Goal: Task Accomplishment & Management: Complete application form

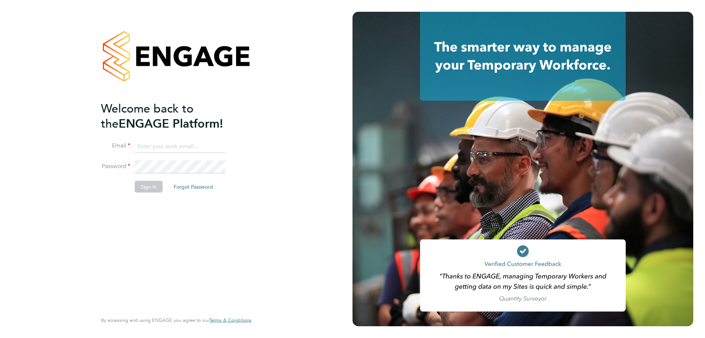
type input "jwhyms@fr-group.co.uk"
click at [148, 184] on button "Sign In" at bounding box center [149, 187] width 28 height 12
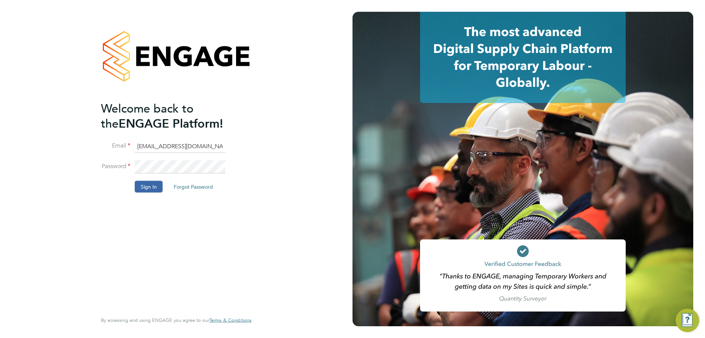
click at [147, 177] on li "Password" at bounding box center [172, 170] width 143 height 21
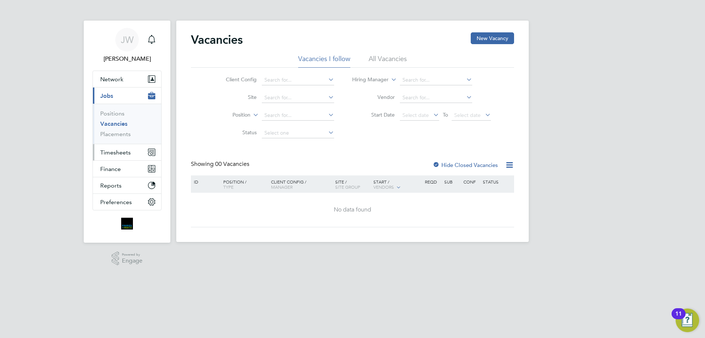
click at [123, 151] on span "Timesheets" at bounding box center [115, 152] width 30 height 7
click at [121, 153] on span "Timesheets" at bounding box center [115, 152] width 30 height 7
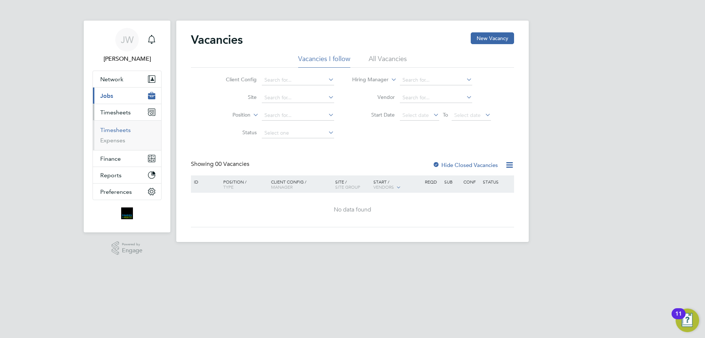
click at [121, 129] on link "Timesheets" at bounding box center [115, 129] width 30 height 7
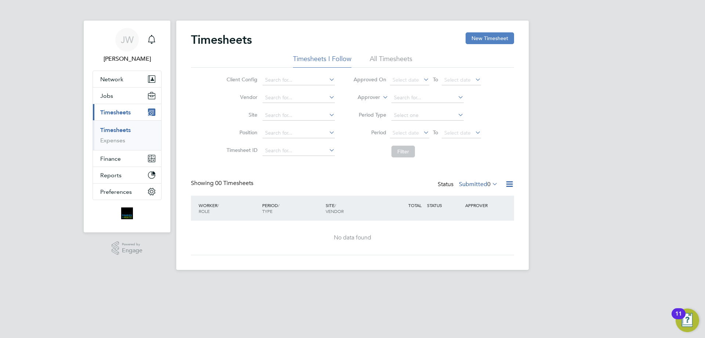
click at [481, 36] on button "New Timesheet" at bounding box center [490, 38] width 49 height 12
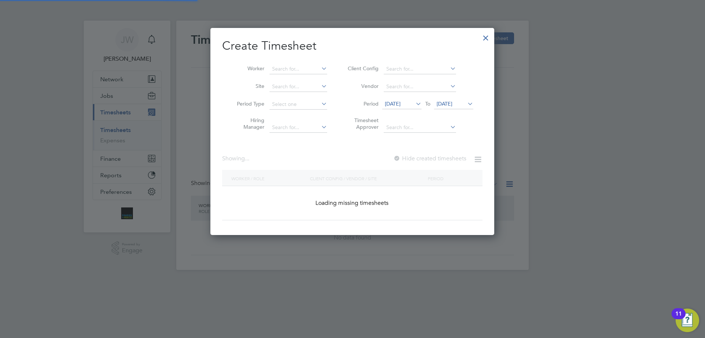
scroll to position [1107, 284]
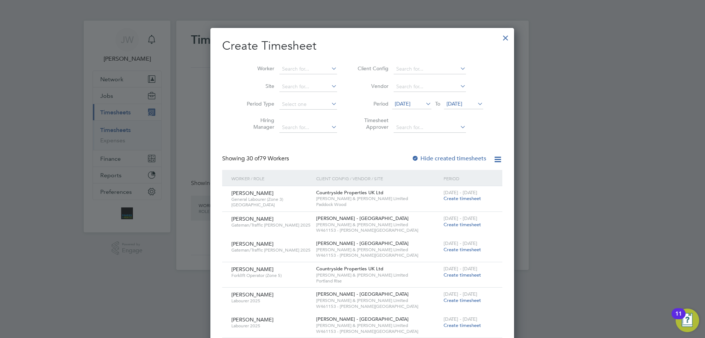
click at [411, 104] on span "[DATE]" at bounding box center [403, 103] width 16 height 7
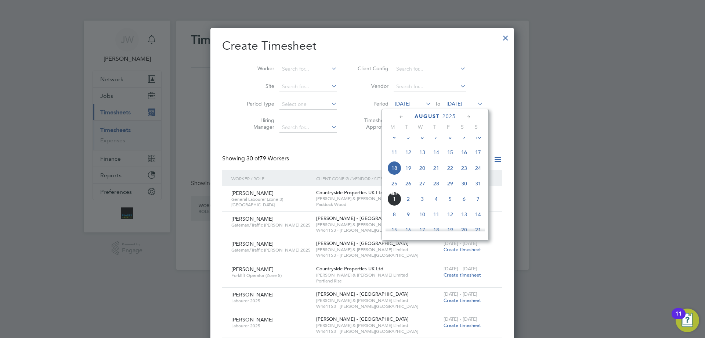
click at [398, 117] on div "[DATE]" at bounding box center [435, 116] width 99 height 7
click at [398, 117] on icon at bounding box center [401, 117] width 7 height 8
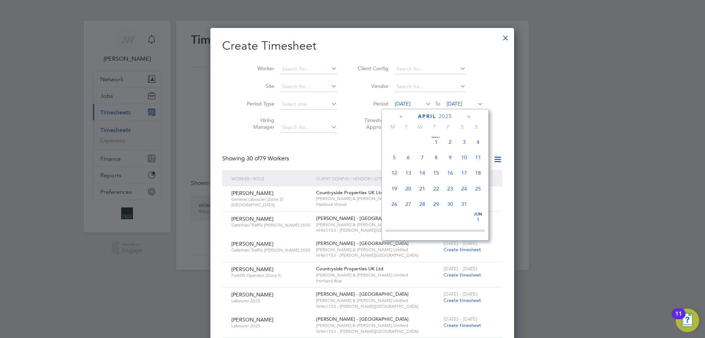
scroll to position [0, 0]
click at [398, 117] on icon at bounding box center [401, 117] width 7 height 8
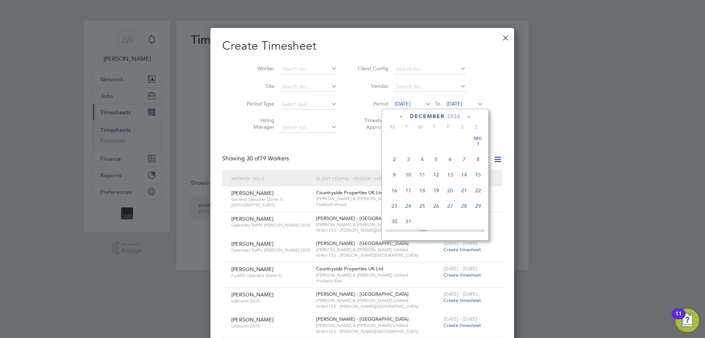
click at [477, 146] on span "[DATE]" at bounding box center [478, 144] width 14 height 14
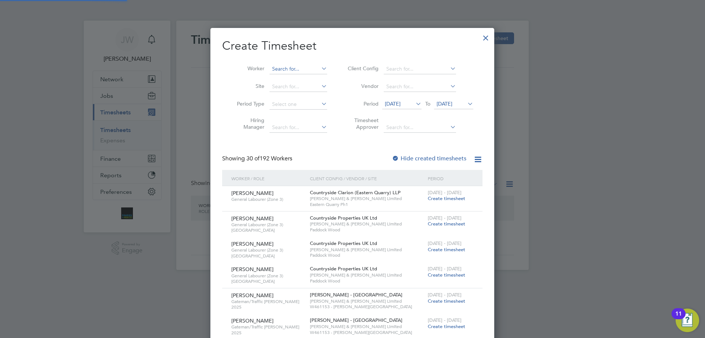
scroll to position [3013, 284]
click at [287, 66] on input at bounding box center [299, 69] width 58 height 10
click at [290, 79] on li "[PERSON_NAME] on" at bounding box center [300, 79] width 62 height 10
type input "[PERSON_NAME]"
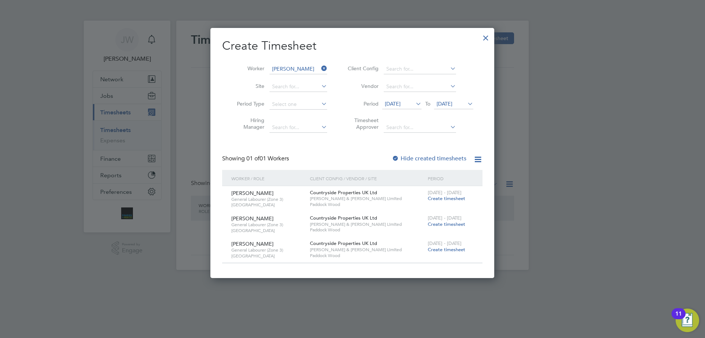
scroll to position [250, 284]
click at [441, 200] on span "Create timesheet" at bounding box center [446, 198] width 37 height 6
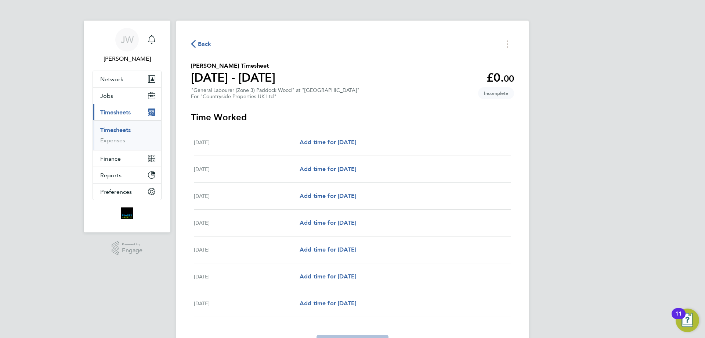
click at [194, 45] on icon "button" at bounding box center [193, 44] width 5 height 8
